Goal: Task Accomplishment & Management: Manage account settings

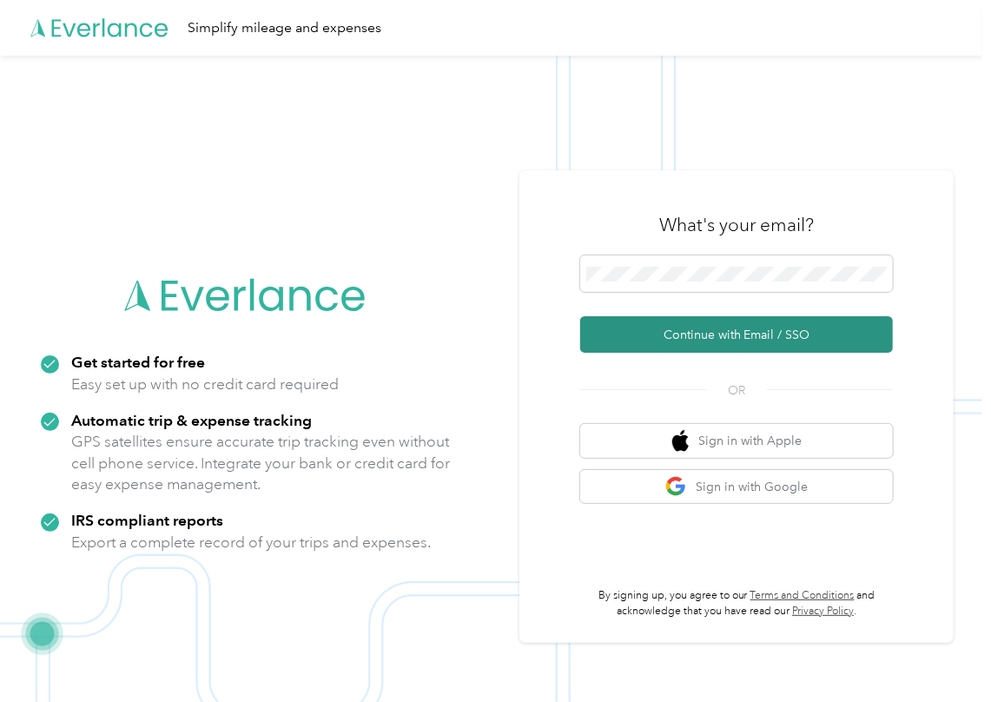
click at [627, 335] on button "Continue with Email / SSO" at bounding box center [736, 334] width 313 height 36
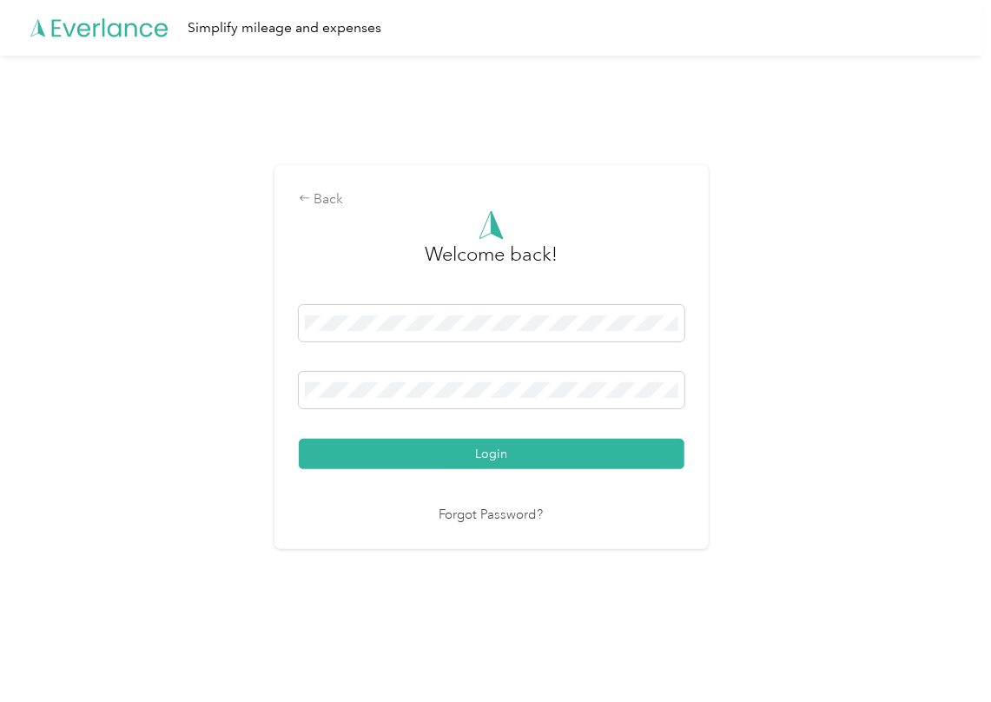
click at [381, 441] on button "Login" at bounding box center [492, 454] width 386 height 30
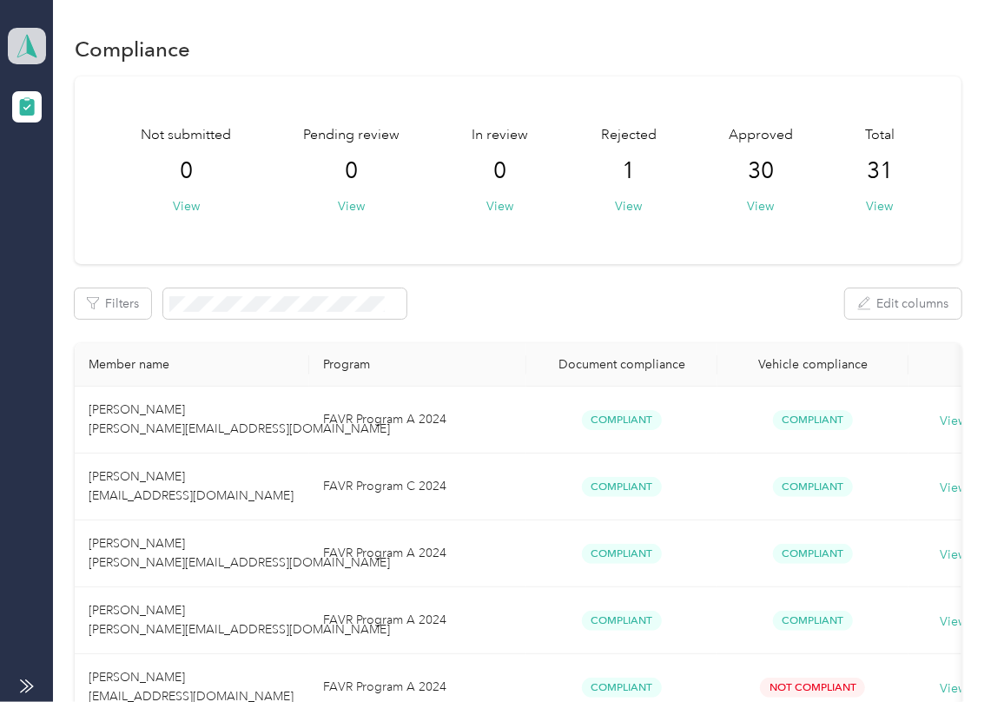
click at [19, 40] on icon at bounding box center [27, 46] width 26 height 24
click at [63, 170] on div "Log out" at bounding box center [190, 182] width 341 height 30
